Goal: Navigation & Orientation: Find specific page/section

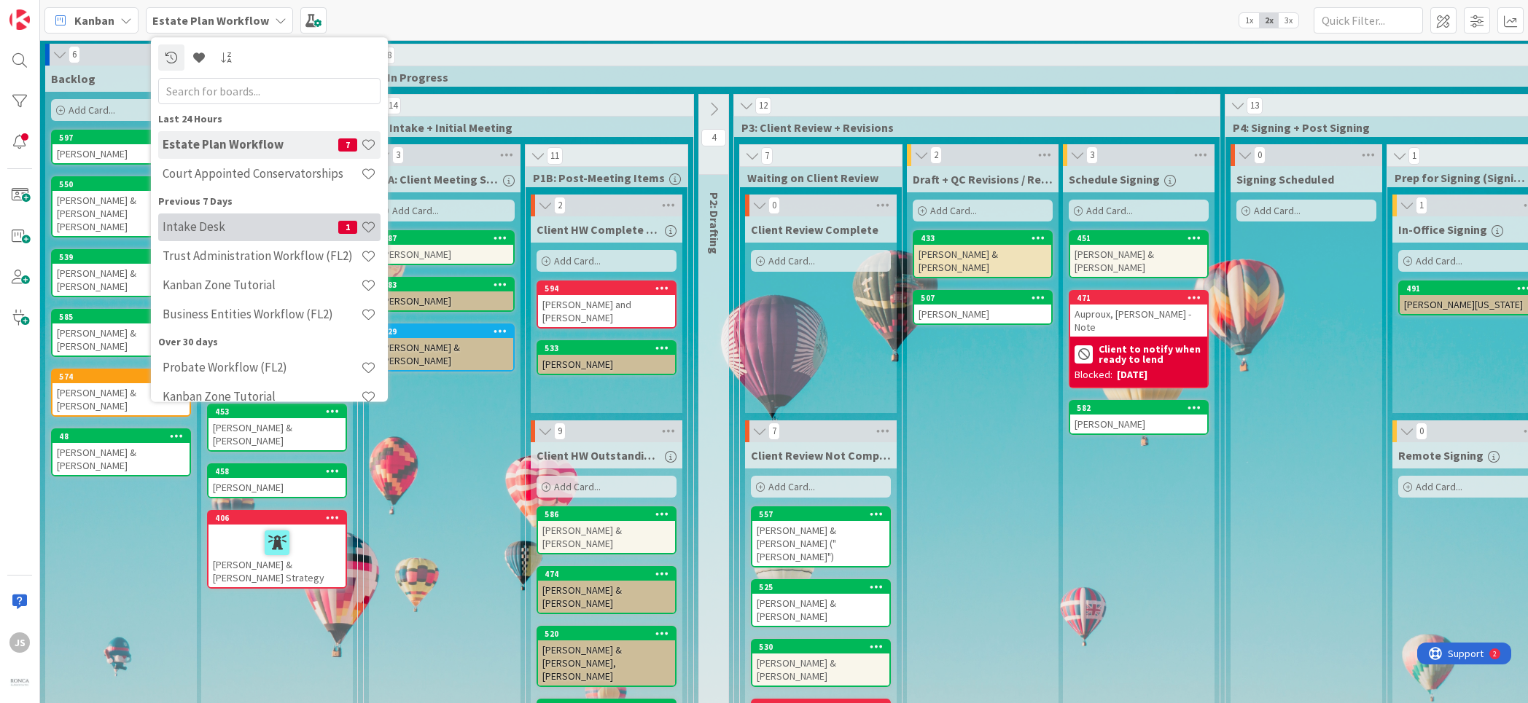
click at [200, 225] on h4 "Intake Desk" at bounding box center [251, 227] width 176 height 15
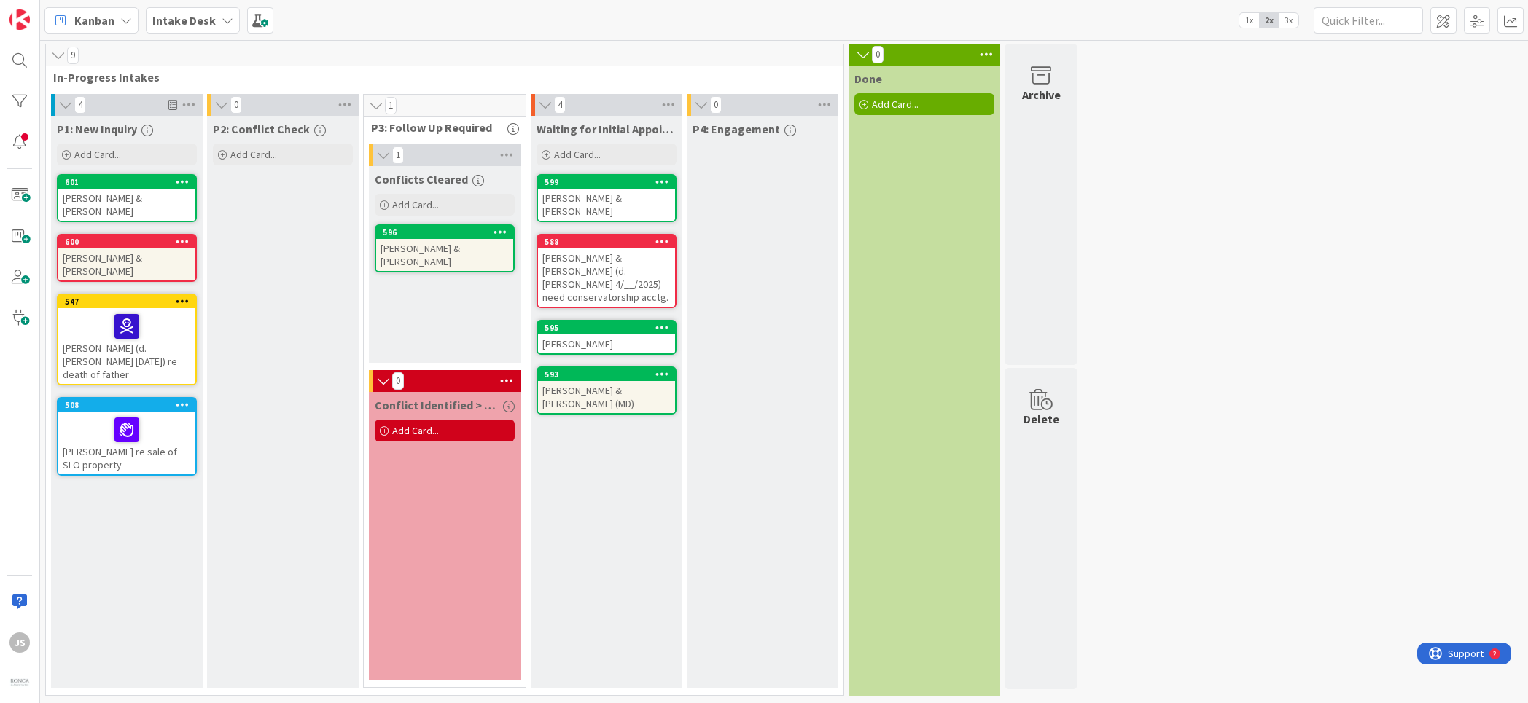
click at [164, 259] on div "[PERSON_NAME] & [PERSON_NAME]" at bounding box center [126, 265] width 137 height 32
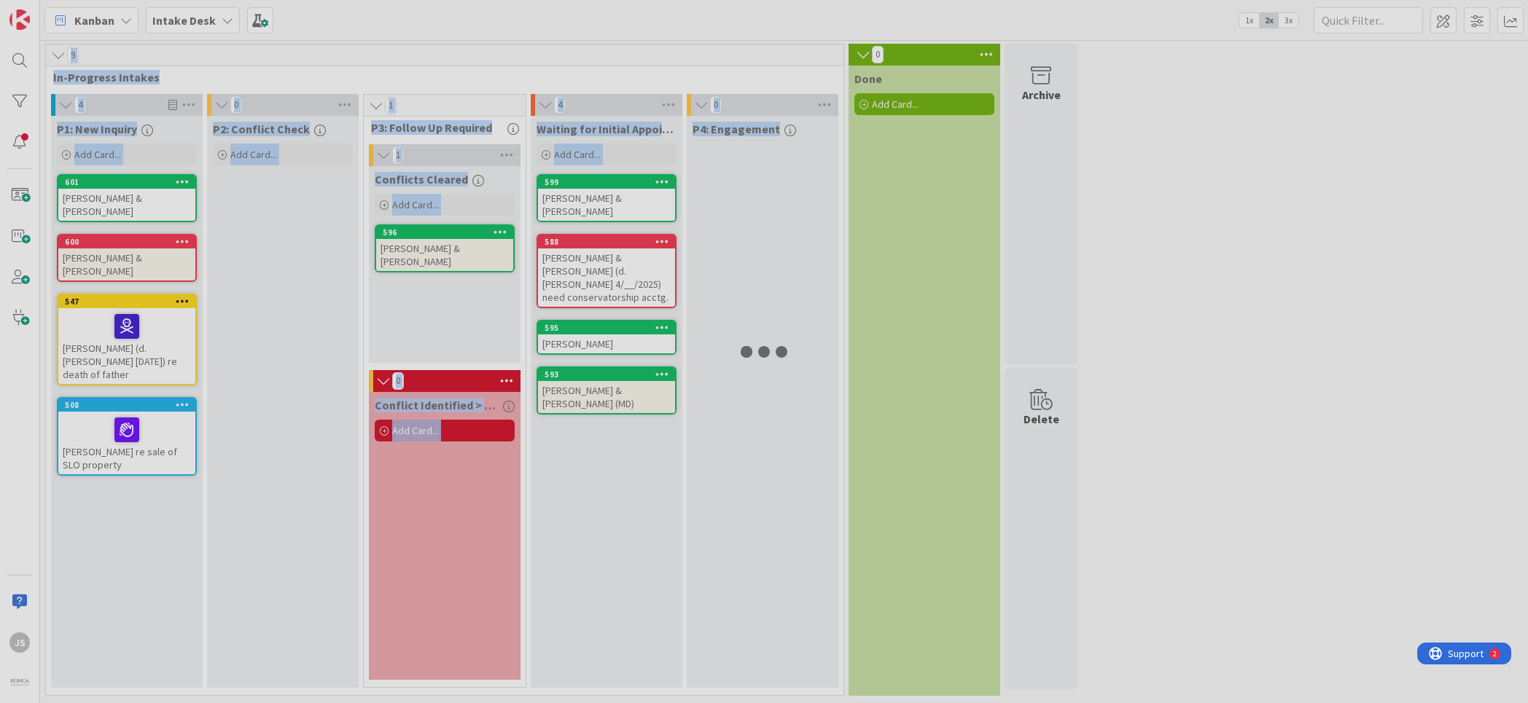
click at [164, 259] on div at bounding box center [764, 351] width 1528 height 703
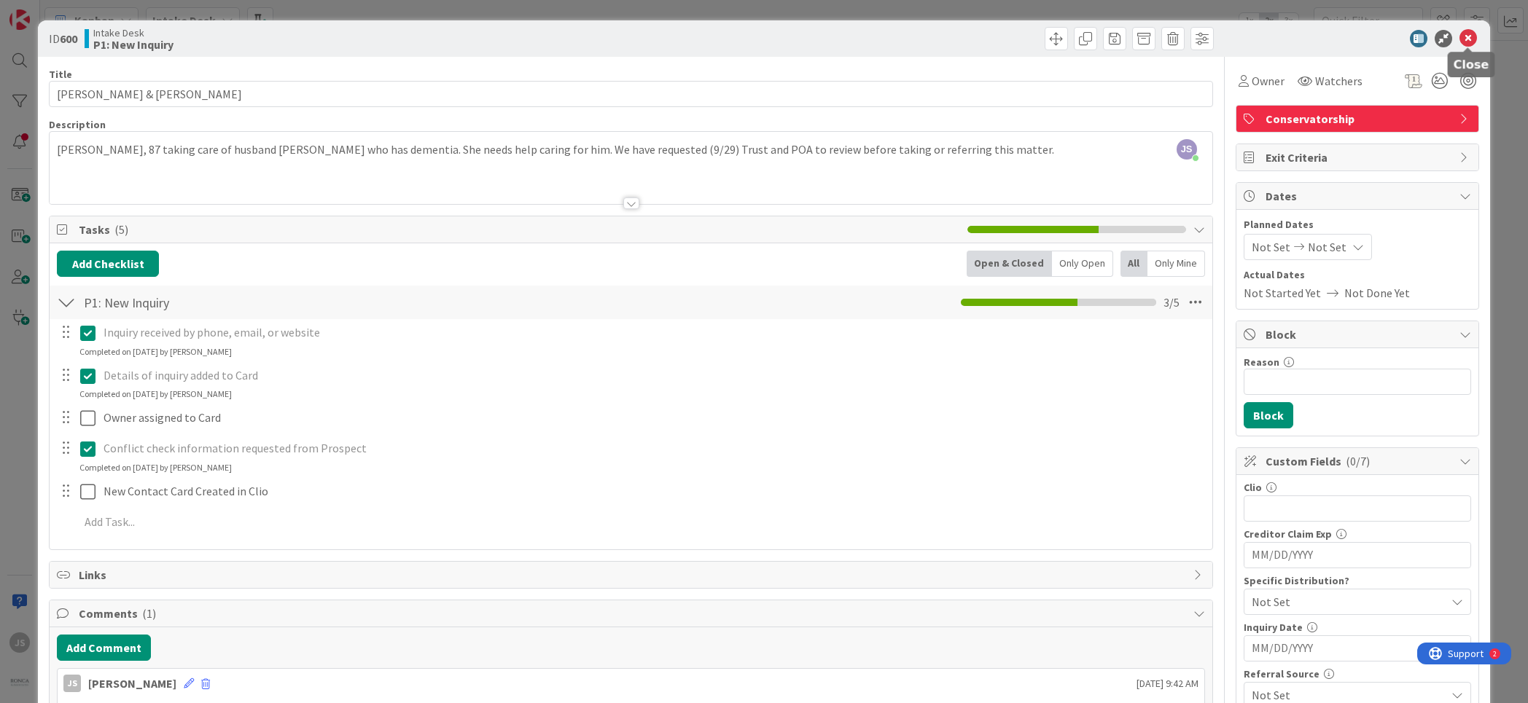
click at [1473, 40] on icon at bounding box center [1467, 38] width 17 height 17
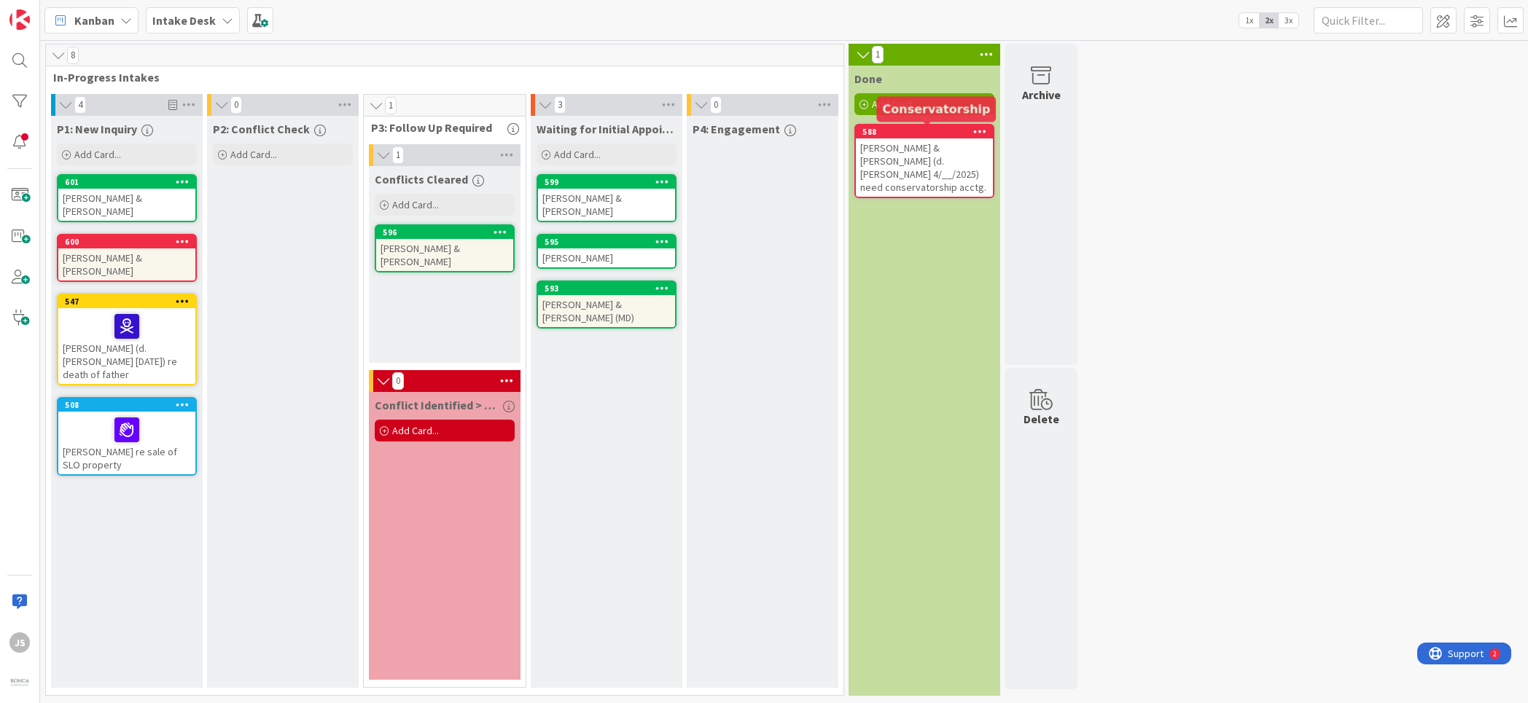
click at [905, 136] on div "588" at bounding box center [927, 132] width 130 height 10
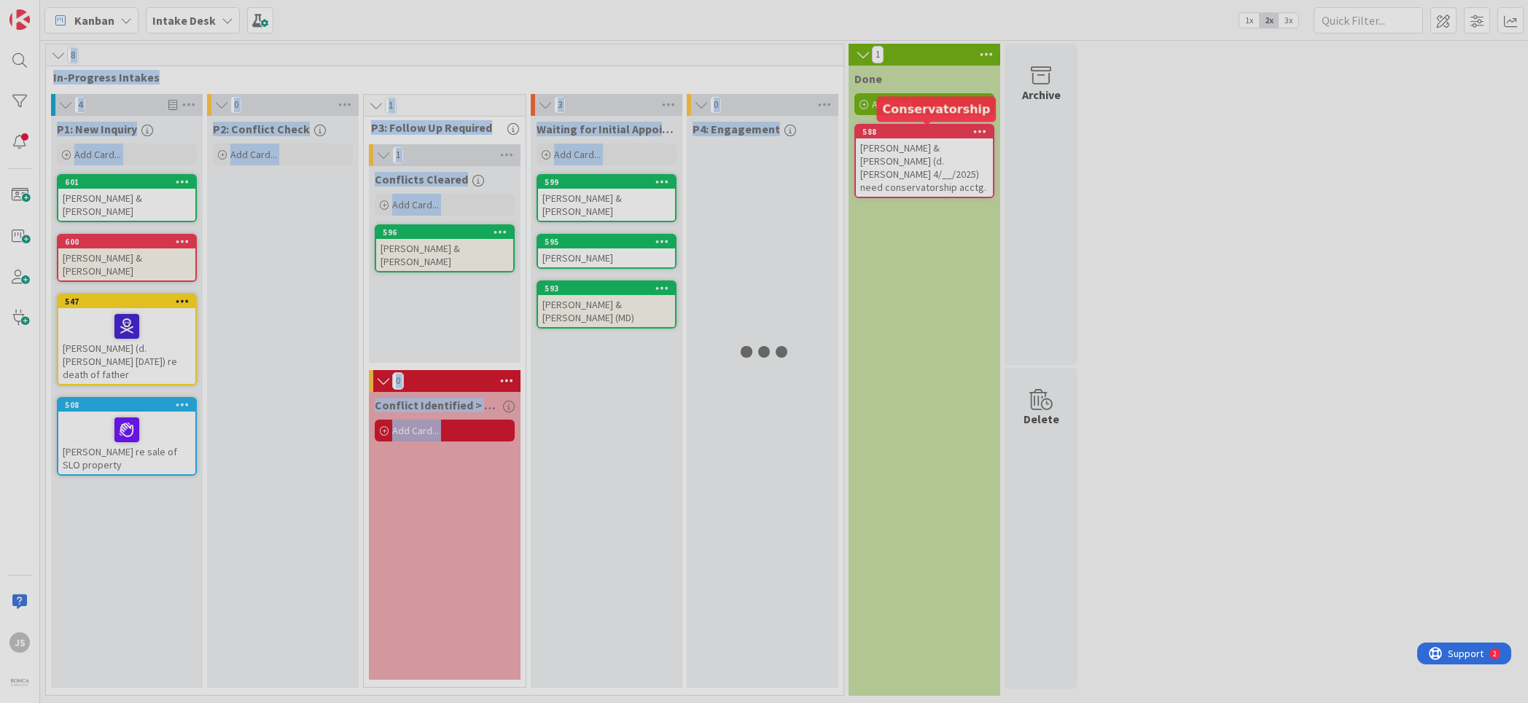
click at [905, 136] on div at bounding box center [764, 351] width 1528 height 703
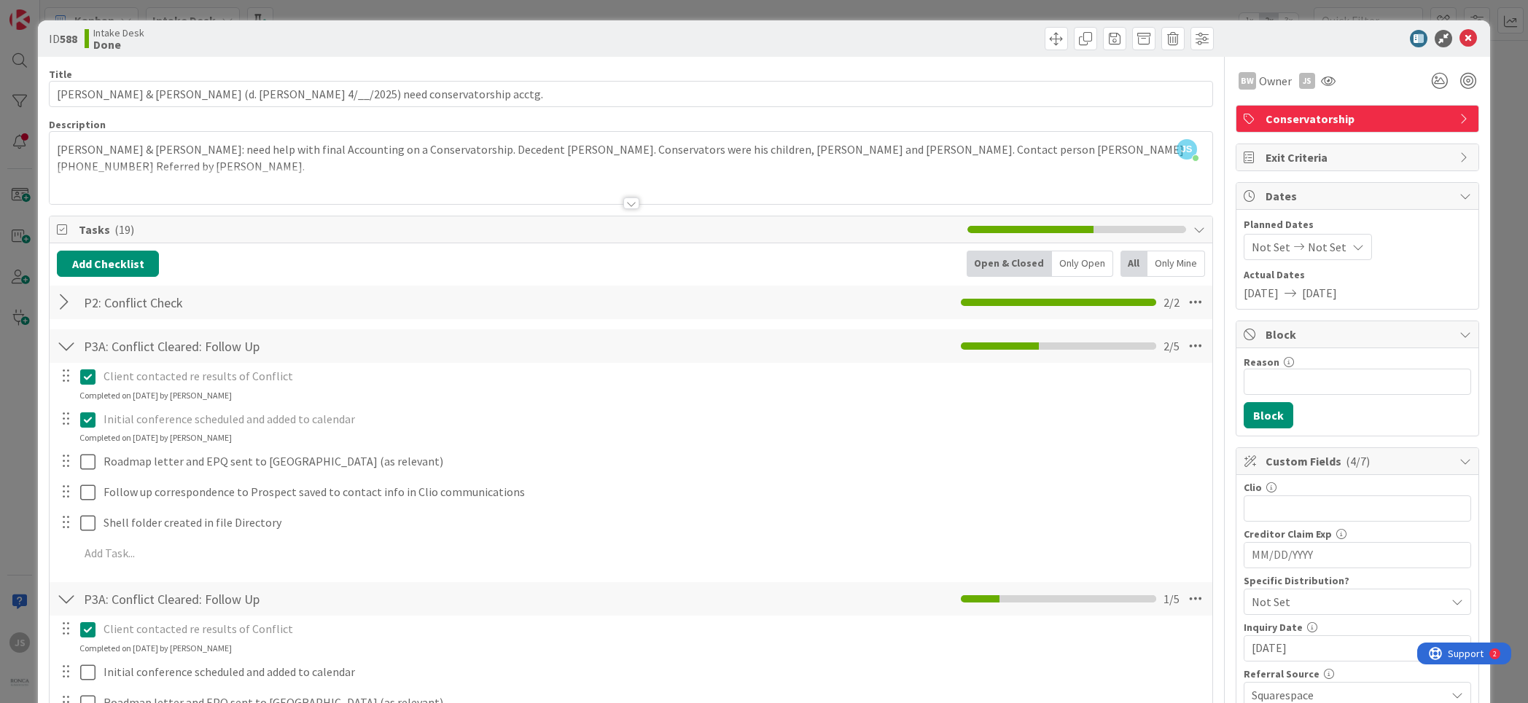
click at [58, 147] on div "[PERSON_NAME] & [PERSON_NAME]: need help with final Accounting on a Conservator…" at bounding box center [631, 171] width 1162 height 66
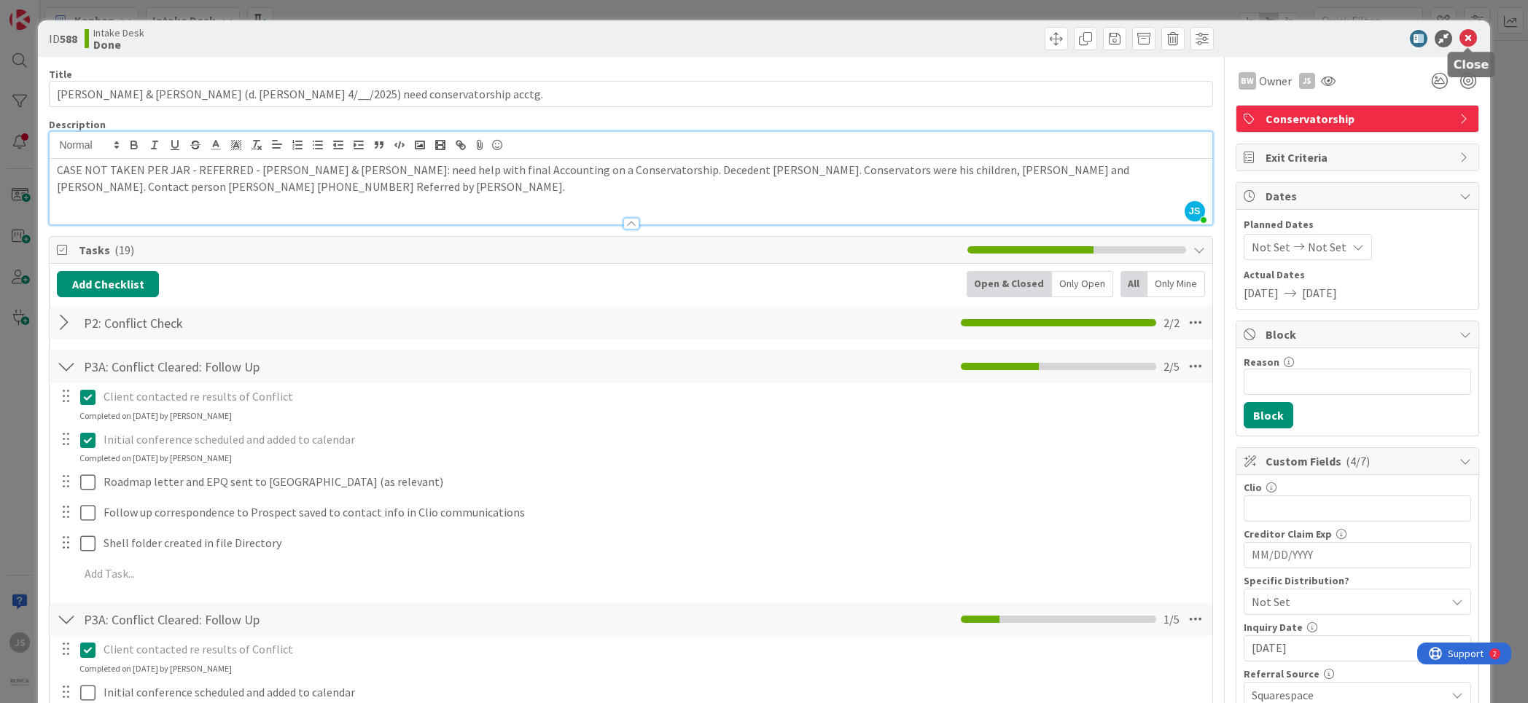
click at [1464, 36] on icon at bounding box center [1467, 38] width 17 height 17
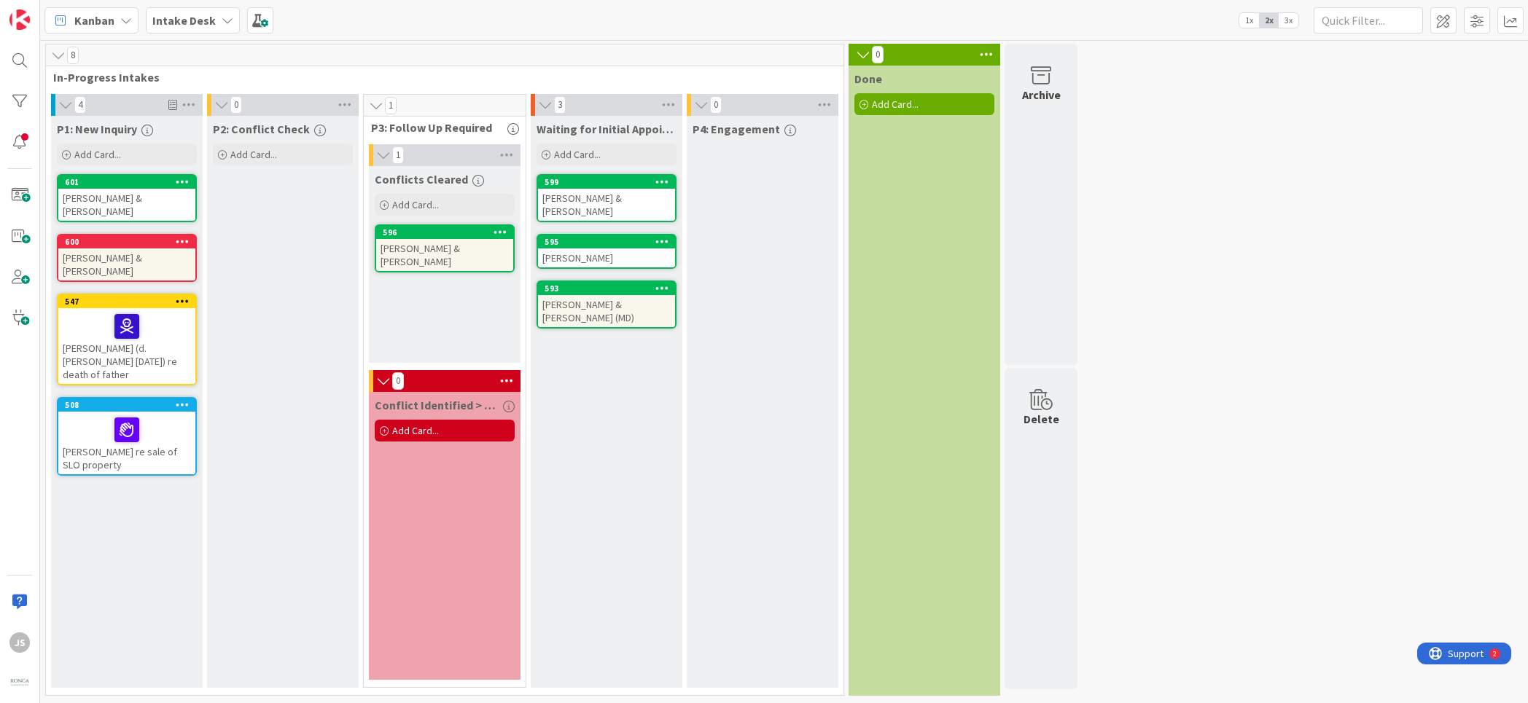
click at [214, 20] on div "Intake Desk" at bounding box center [193, 20] width 94 height 26
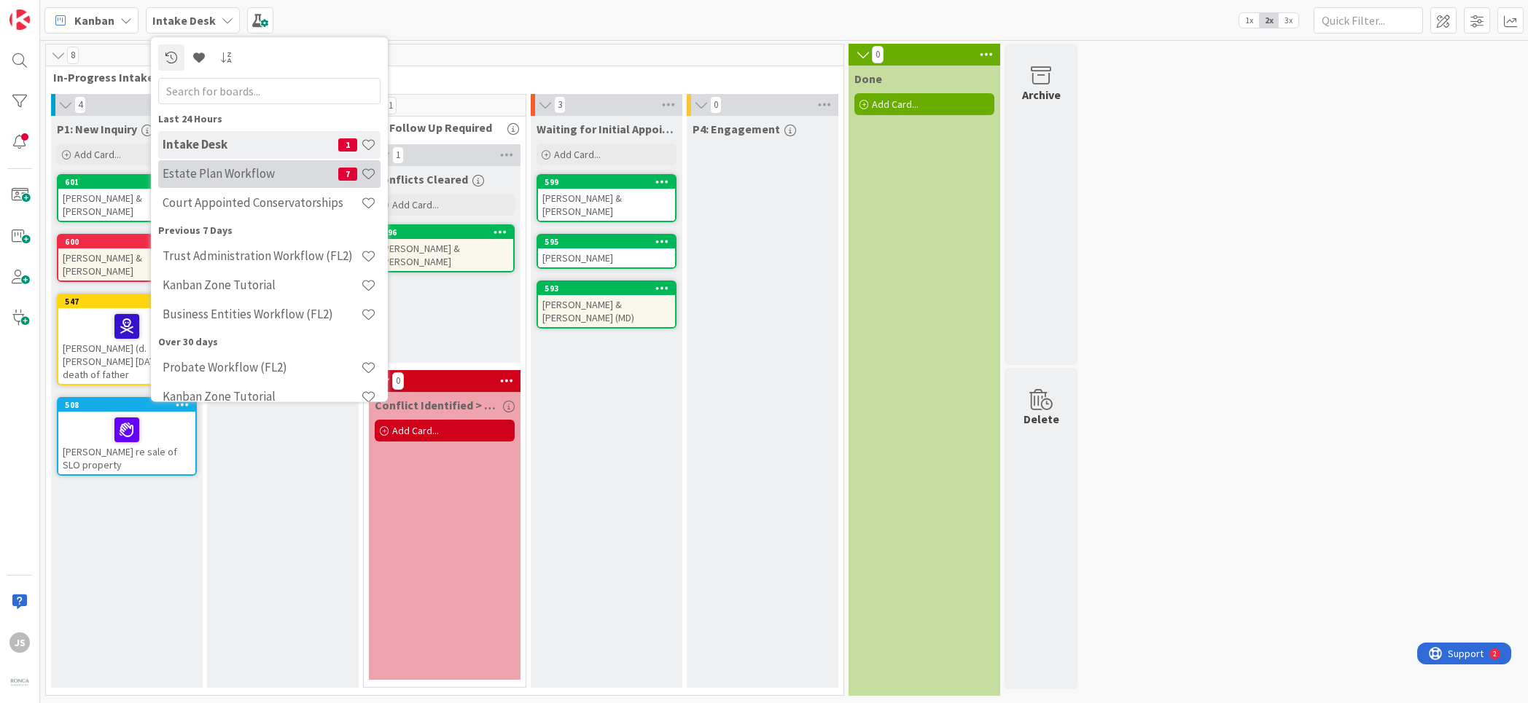
click at [177, 176] on h4 "Estate Plan Workflow" at bounding box center [251, 174] width 176 height 15
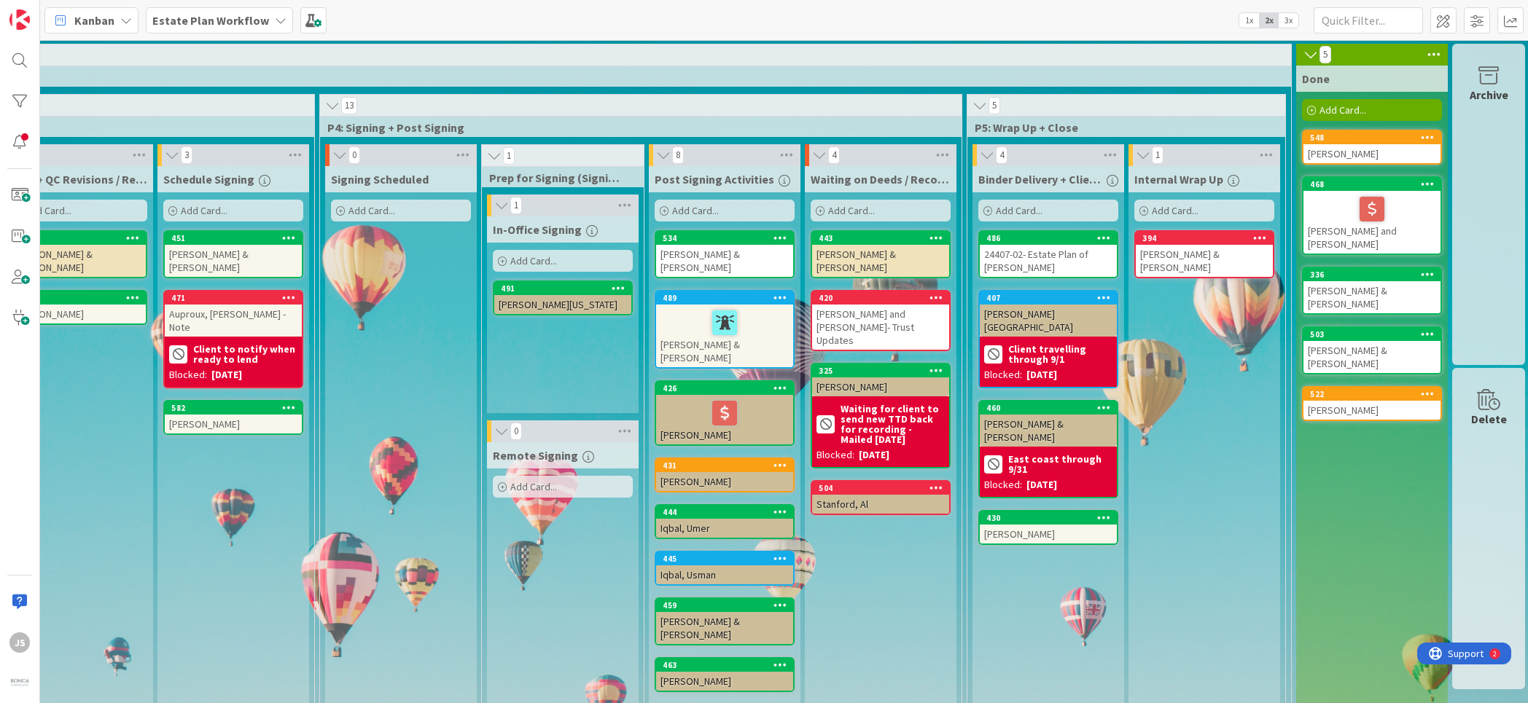
scroll to position [0, 906]
click at [890, 404] on b "Waiting for client to send new TTD back for recording - Mailed [DATE]" at bounding box center [892, 424] width 104 height 41
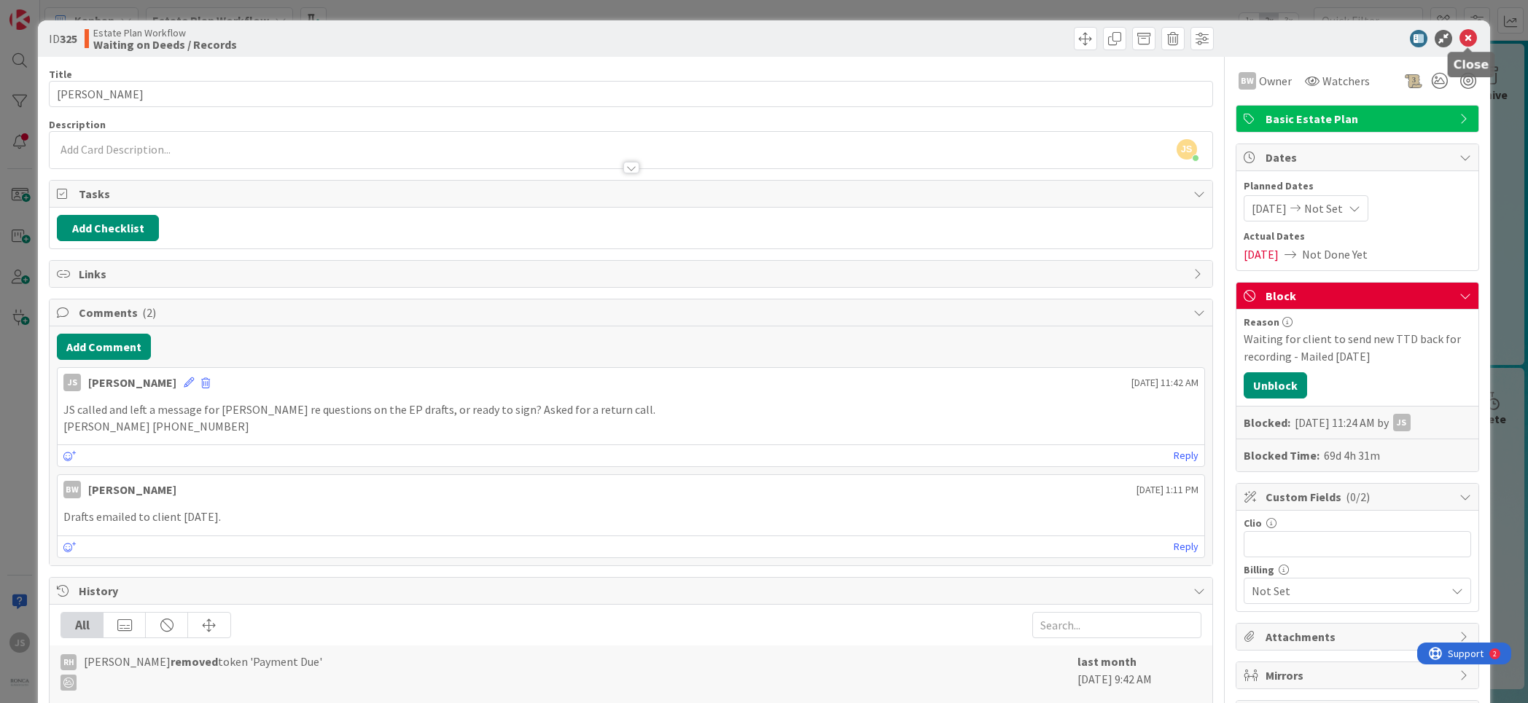
click at [1461, 33] on icon at bounding box center [1467, 38] width 17 height 17
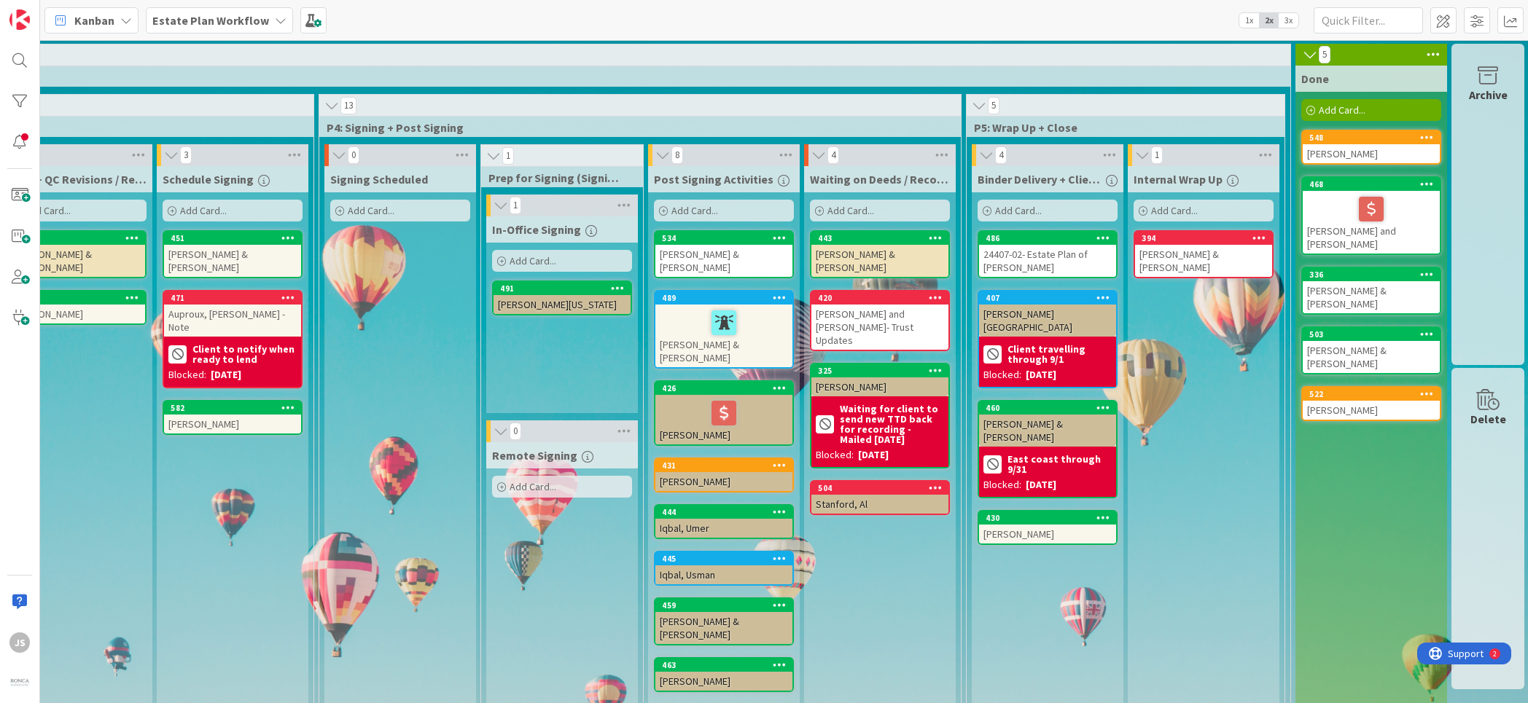
click at [537, 301] on div "[PERSON_NAME][US_STATE]" at bounding box center [561, 304] width 137 height 19
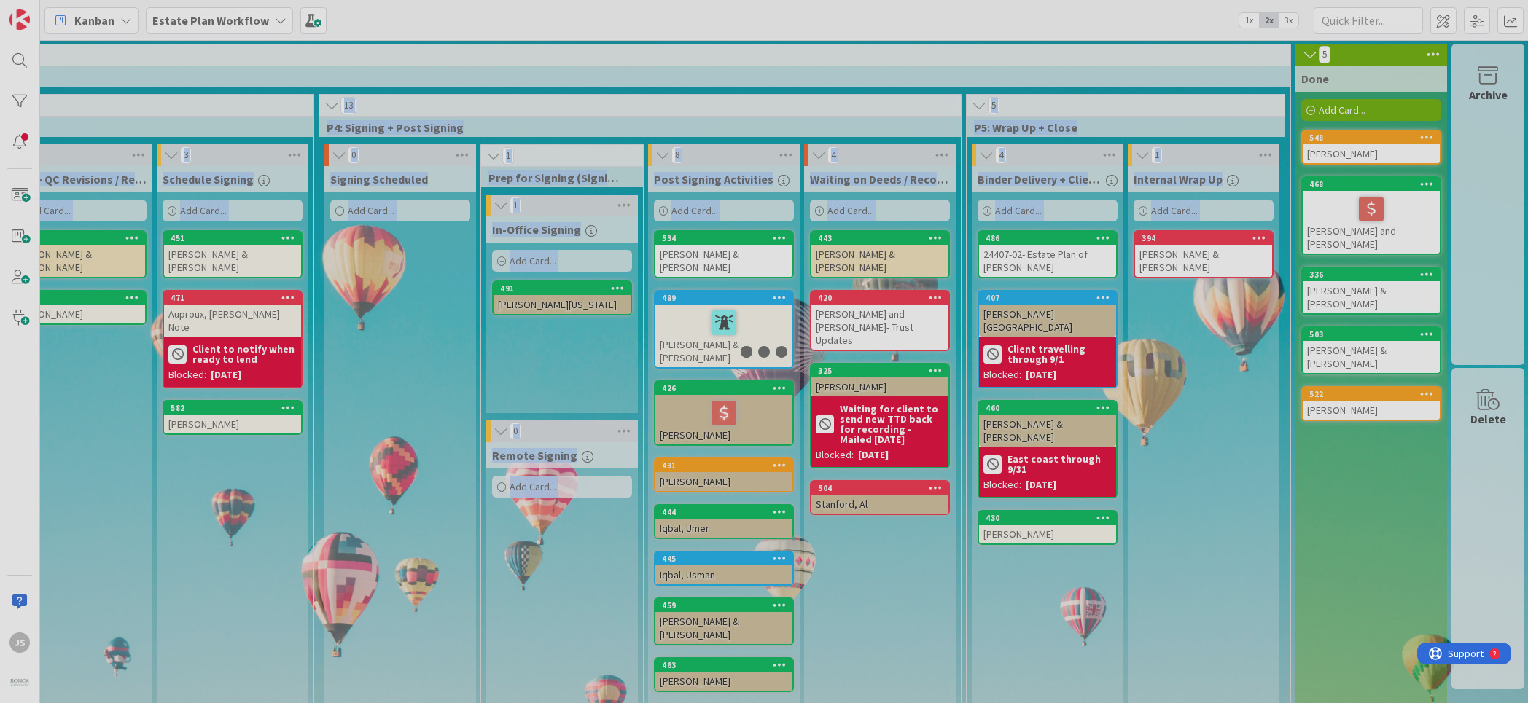
click at [537, 301] on div at bounding box center [764, 351] width 1528 height 703
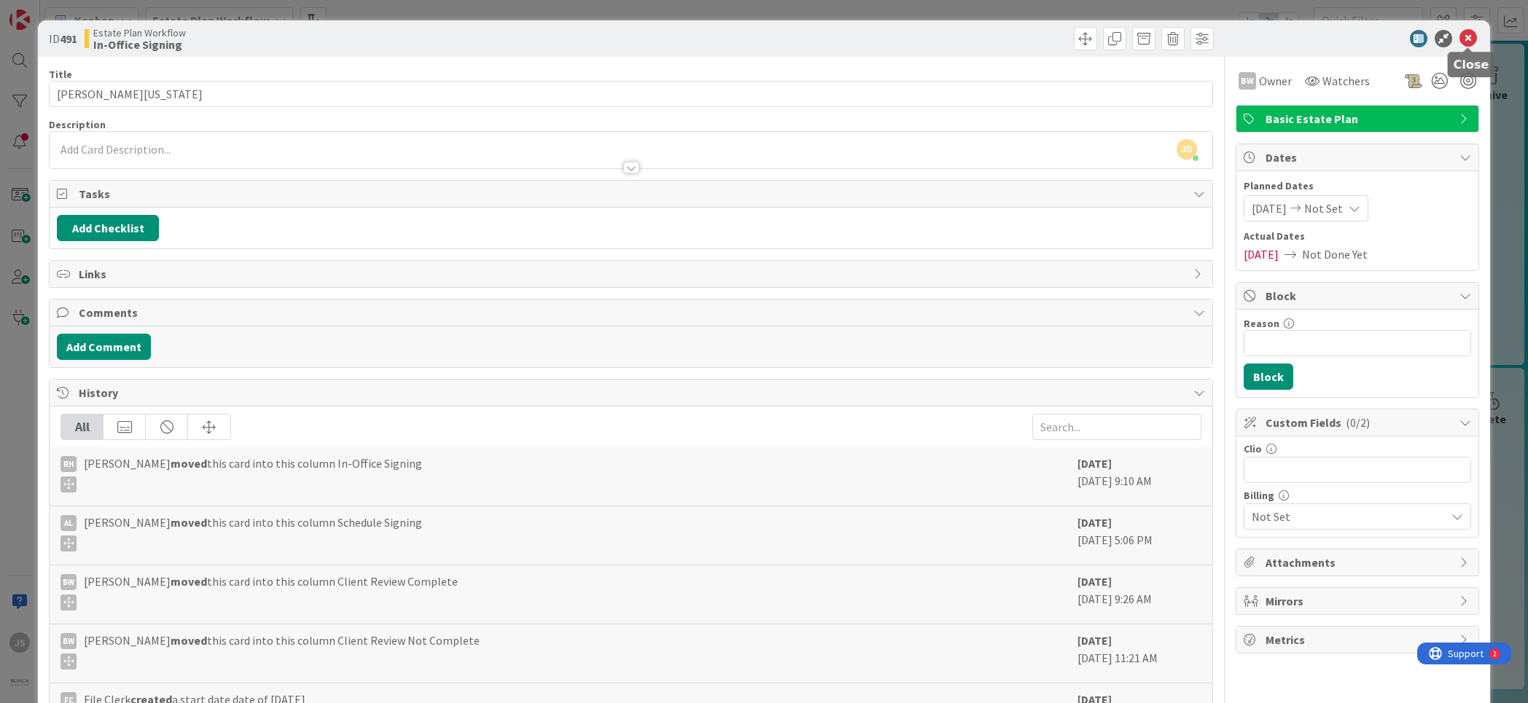
click at [1463, 36] on icon at bounding box center [1467, 38] width 17 height 17
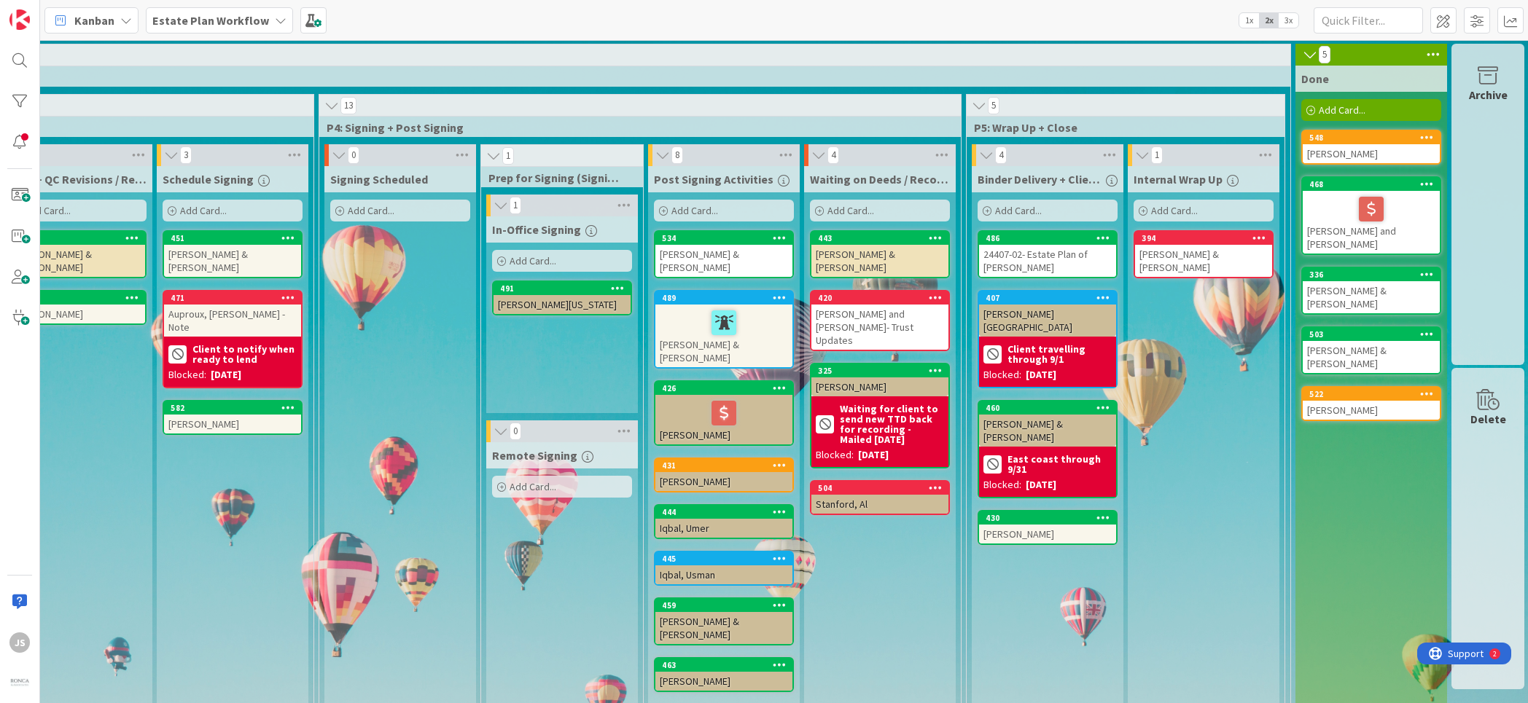
click at [889, 495] on div "Stanford, Al" at bounding box center [879, 504] width 137 height 19
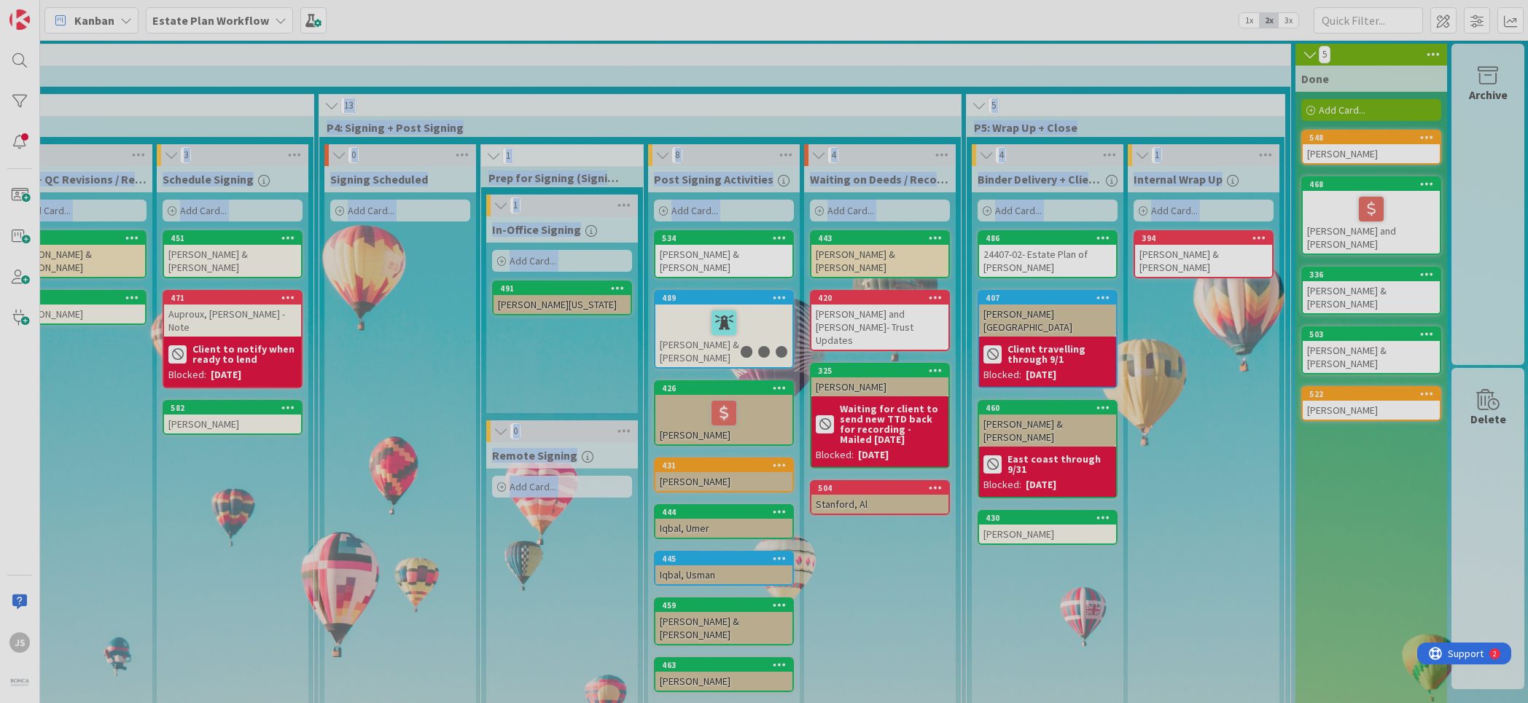
click at [889, 471] on div at bounding box center [764, 351] width 1528 height 703
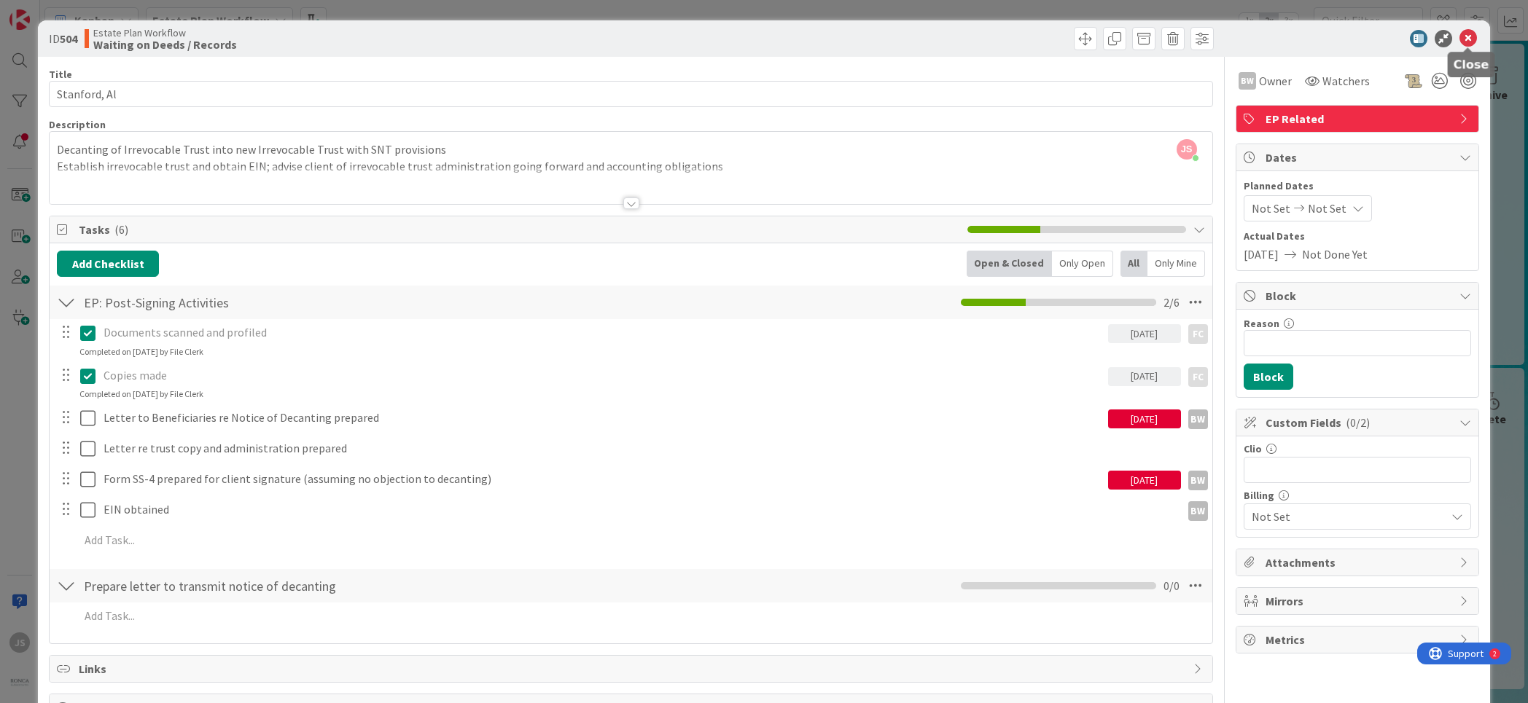
click at [1471, 37] on icon at bounding box center [1467, 38] width 17 height 17
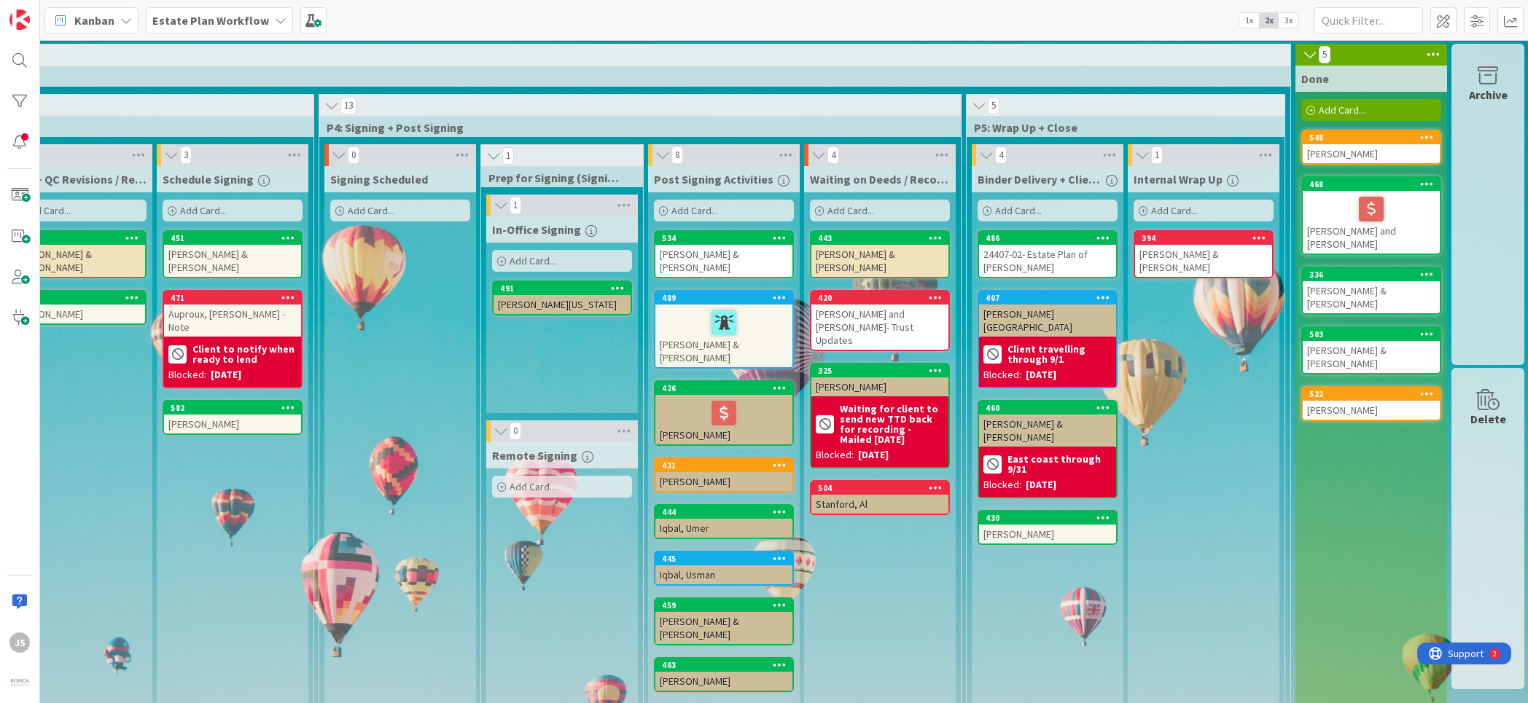
click at [1328, 208] on div at bounding box center [1371, 209] width 128 height 31
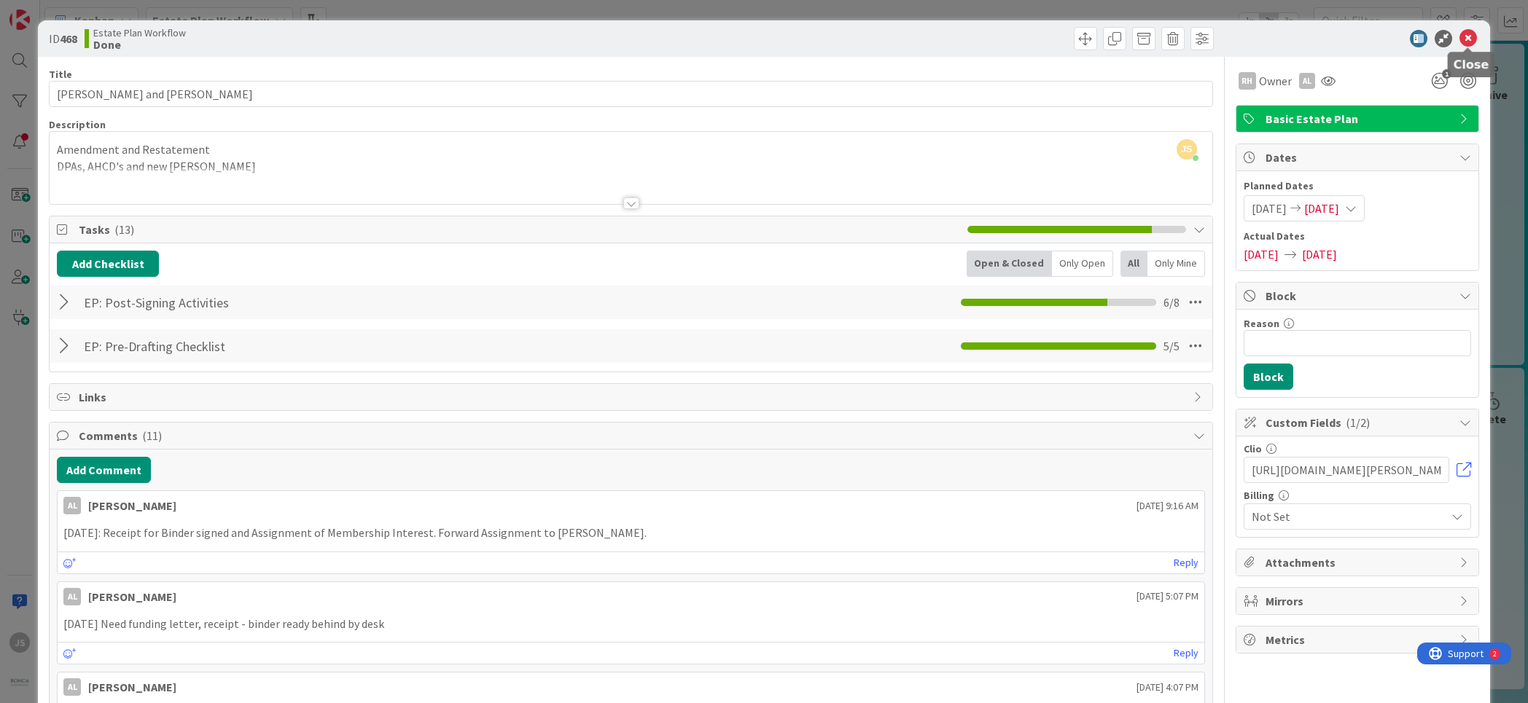
click at [1474, 34] on icon at bounding box center [1467, 38] width 17 height 17
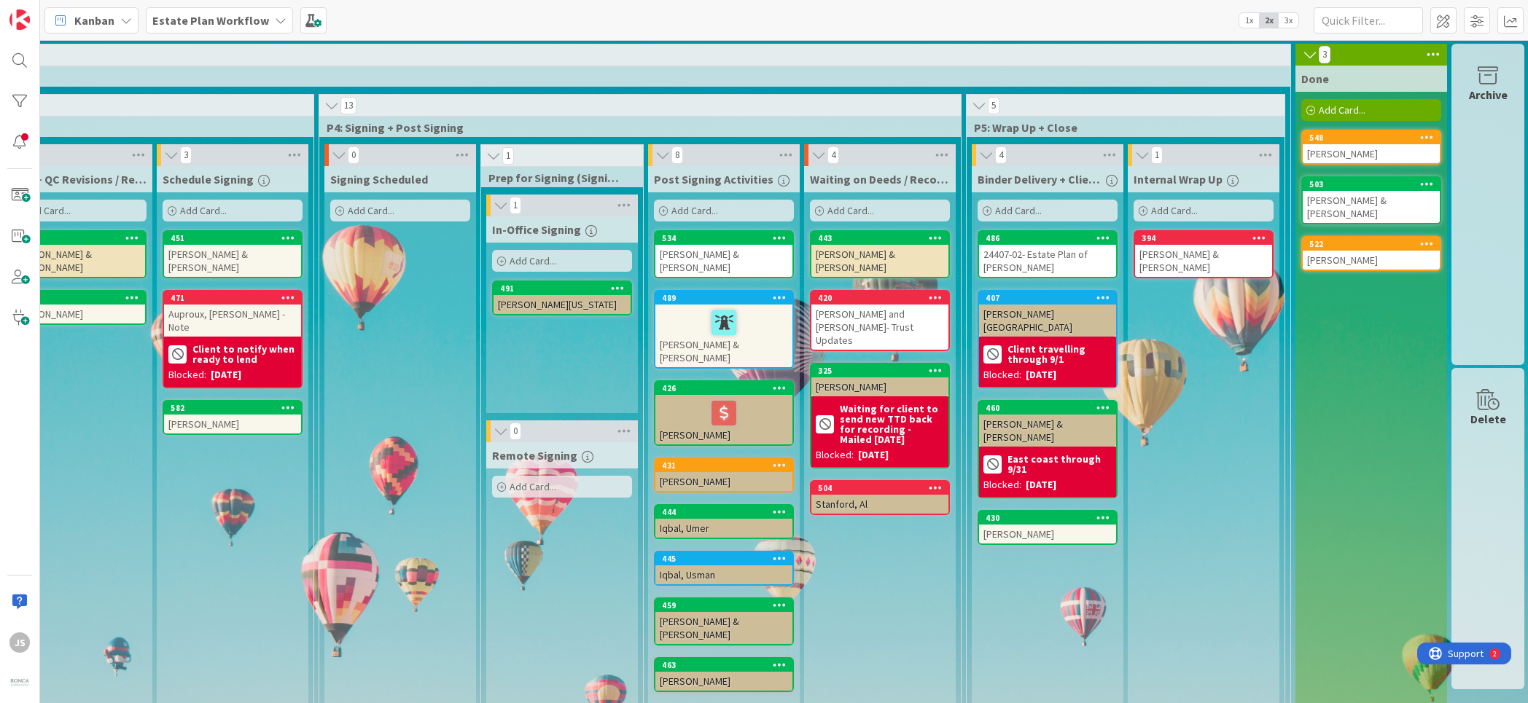
click at [1313, 251] on div "[PERSON_NAME]" at bounding box center [1370, 260] width 137 height 19
